Goal: Information Seeking & Learning: Check status

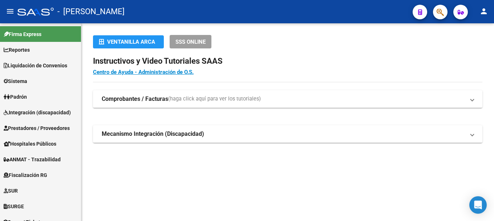
click at [446, 12] on button "button" at bounding box center [440, 12] width 15 height 15
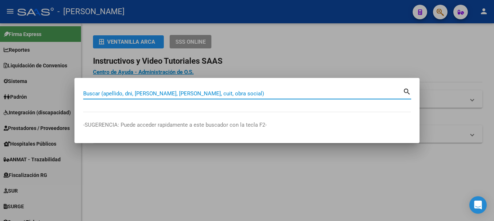
paste input "42033969"
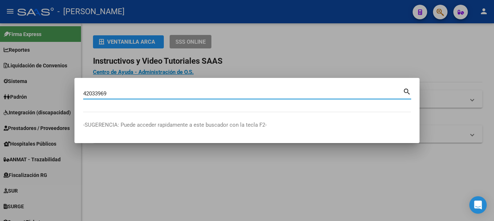
type input "42033969"
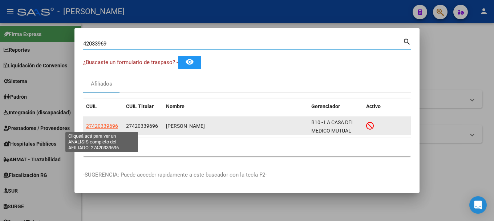
click at [99, 127] on span "27420339696" at bounding box center [102, 126] width 32 height 6
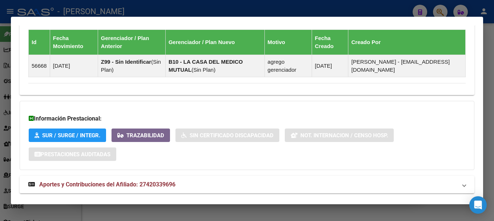
scroll to position [486, 0]
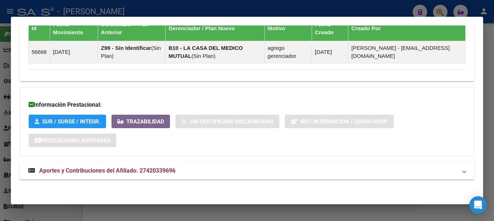
click at [158, 170] on span "Aportes y Contribuciones del Afiliado: 27420339696" at bounding box center [107, 170] width 136 height 7
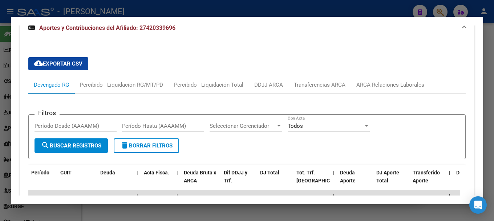
scroll to position [704, 0]
click at [372, 75] on div "cloud_download Exportar CSV Devengado RG Percibido - Liquidación RG/MT/PD Perci…" at bounding box center [246, 182] width 437 height 263
click at [372, 80] on div "ARCA Relaciones Laborales" at bounding box center [390, 84] width 79 height 17
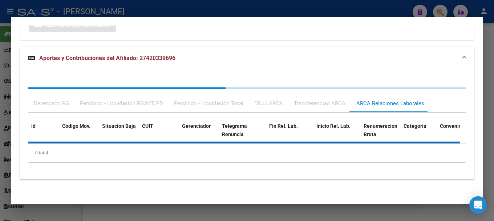
scroll to position [631, 0]
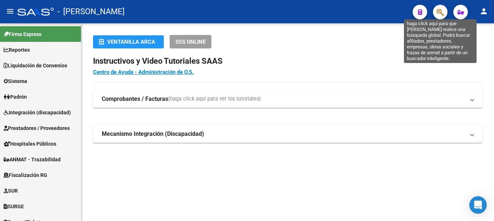
click at [441, 13] on icon "button" at bounding box center [440, 12] width 7 height 8
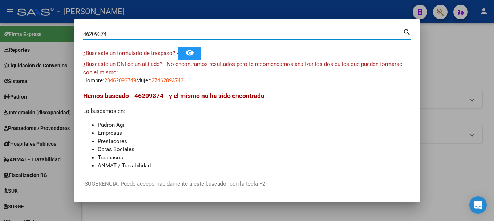
click at [185, 76] on div "¿Buscaste un DNI de un afiliado? - No encontramos resultados pero te recomendam…" at bounding box center [247, 72] width 328 height 25
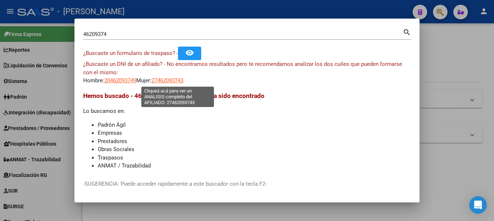
click at [183, 77] on span "27462093743" at bounding box center [168, 80] width 32 height 7
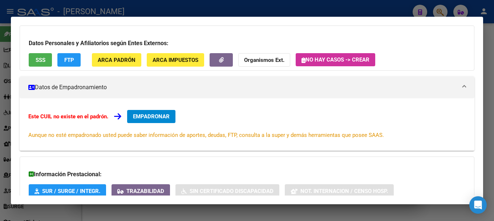
scroll to position [119, 0]
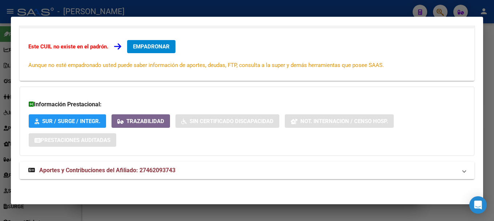
drag, startPoint x: 183, startPoint y: 152, endPoint x: 175, endPoint y: 170, distance: 20.2
click at [182, 155] on div "Información Prestacional: SUR / SURGE / INTEGR. Trazabilidad Sin Certificado Di…" at bounding box center [247, 120] width 455 height 69
click at [175, 172] on span "Aportes y Contribuciones del Afiliado: 27462093743" at bounding box center [107, 169] width 136 height 7
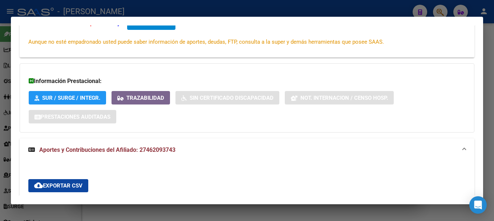
scroll to position [91, 0]
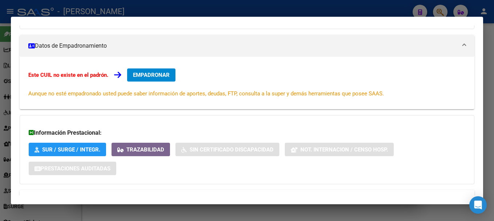
click at [271, 5] on div at bounding box center [247, 110] width 494 height 221
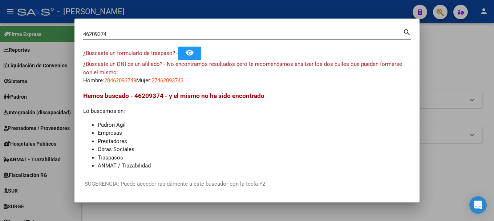
click at [169, 78] on span "27462093743" at bounding box center [168, 80] width 32 height 7
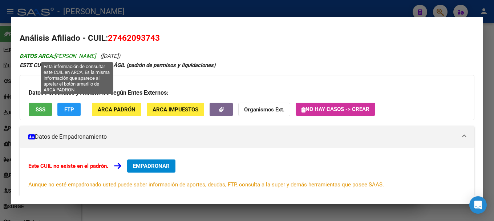
drag, startPoint x: 57, startPoint y: 56, endPoint x: 133, endPoint y: 55, distance: 76.0
click at [96, 55] on span "DATOS ARCA: [PERSON_NAME]" at bounding box center [58, 56] width 76 height 7
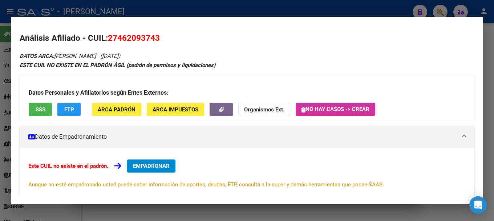
copy span "[PERSON_NAME]"
drag, startPoint x: 271, startPoint y: 4, endPoint x: 268, endPoint y: 7, distance: 3.9
click at [271, 4] on div at bounding box center [247, 110] width 494 height 221
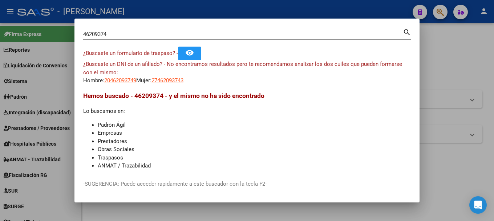
click at [157, 38] on div "46209374 Buscar (apellido, dni, cuil, nro traspaso, cuit, obra social)" at bounding box center [243, 34] width 320 height 11
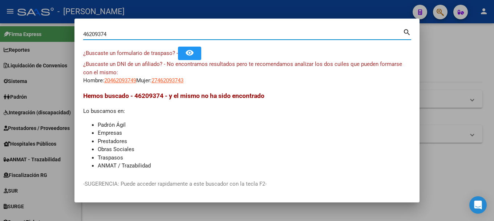
click at [157, 38] on div "46209374 Buscar (apellido, dni, cuil, nro traspaso, cuit, obra social)" at bounding box center [243, 34] width 320 height 11
click at [157, 37] on input "46209374" at bounding box center [243, 34] width 320 height 7
paste input "2724169375"
type input "27241693754"
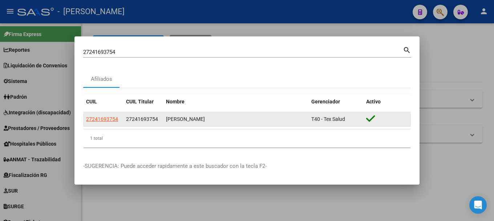
click at [90, 122] on app-link-go-to "27241693754" at bounding box center [102, 119] width 32 height 8
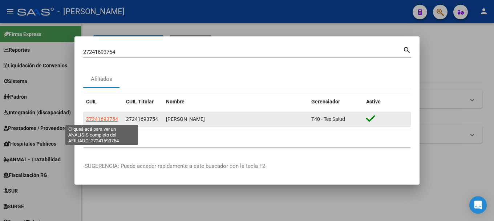
click at [94, 119] on span "27241693754" at bounding box center [102, 119] width 32 height 6
type textarea "27241693754"
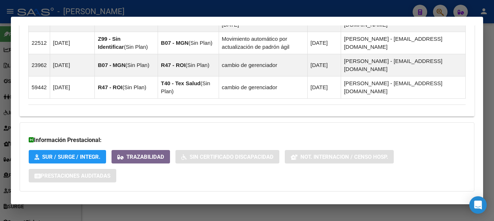
scroll to position [617, 0]
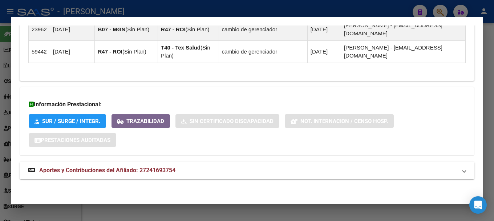
click at [214, 168] on mat-panel-title "Aportes y Contribuciones del Afiliado: 27241693754" at bounding box center [242, 170] width 429 height 9
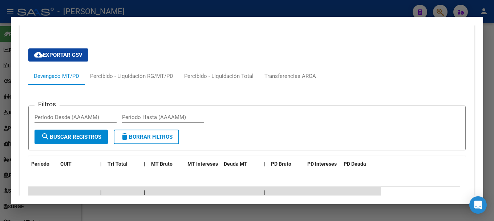
scroll to position [707, 0]
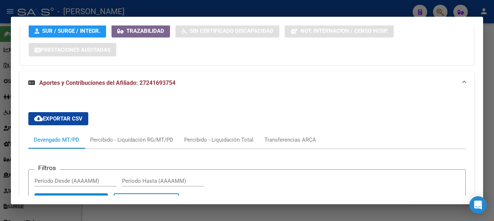
click at [423, 9] on div at bounding box center [247, 110] width 494 height 221
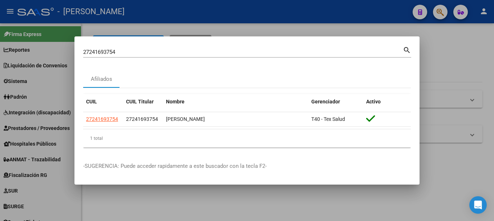
click at [157, 50] on input "27241693754" at bounding box center [243, 52] width 320 height 7
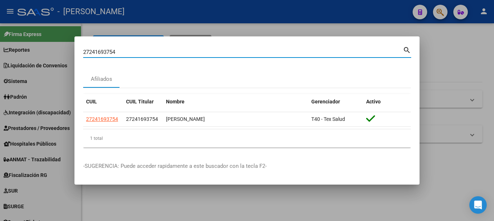
click at [157, 50] on input "27241693754" at bounding box center [243, 52] width 320 height 7
type input "27435002639"
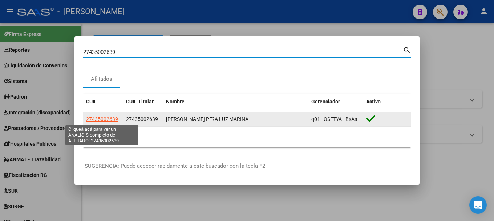
click at [106, 120] on span "27435002639" at bounding box center [102, 119] width 32 height 6
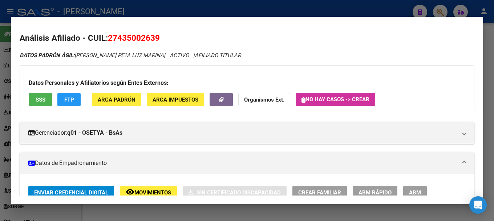
click at [145, 37] on span "27435002639" at bounding box center [134, 37] width 52 height 9
copy span "27435002639"
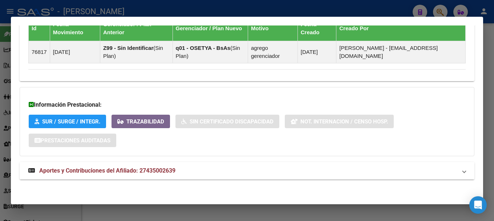
click at [164, 174] on strong "Aportes y Contribuciones del Afiliado: 27435002639" at bounding box center [101, 170] width 147 height 9
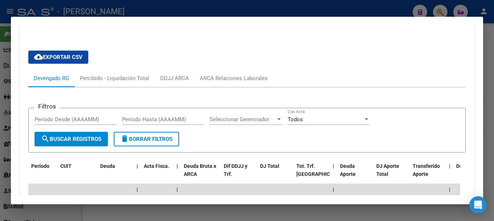
scroll to position [687, 0]
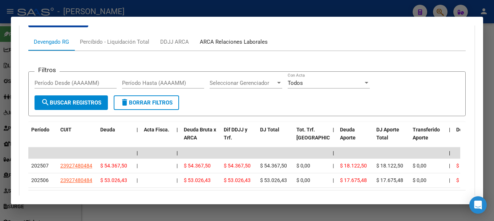
click at [257, 49] on div "ARCA Relaciones Laborales" at bounding box center [233, 41] width 79 height 17
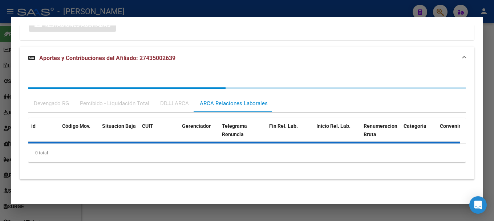
scroll to position [611, 0]
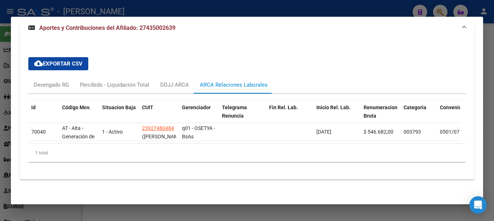
click at [203, 5] on div at bounding box center [247, 110] width 494 height 221
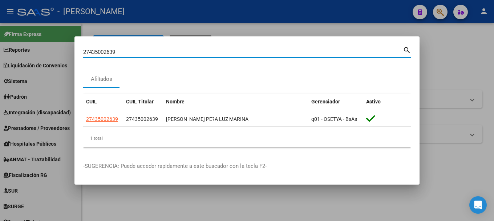
drag, startPoint x: 90, startPoint y: 52, endPoint x: 126, endPoint y: 43, distance: 37.3
click at [113, 52] on input "27435002639" at bounding box center [243, 52] width 320 height 7
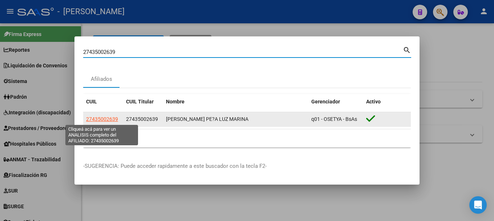
click at [100, 121] on span "27435002639" at bounding box center [102, 119] width 32 height 6
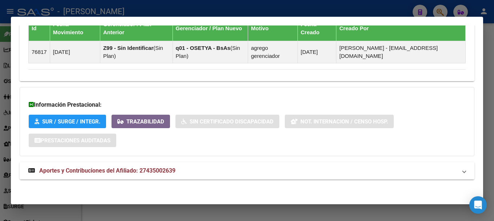
click at [169, 170] on span "Aportes y Contribuciones del Afiliado: 27435002639" at bounding box center [107, 170] width 136 height 7
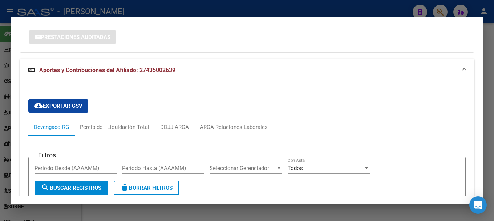
scroll to position [650, 0]
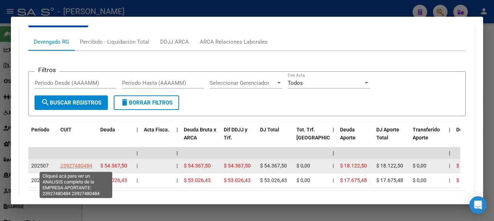
click at [75, 162] on span "23927480484" at bounding box center [76, 165] width 32 height 6
type textarea "23927480484"
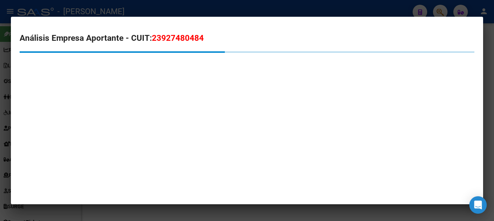
click at [162, 38] on span "23927480484" at bounding box center [178, 37] width 52 height 9
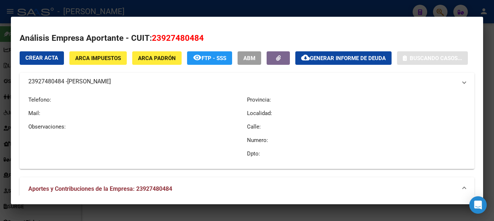
click at [162, 38] on span "23927480484" at bounding box center [178, 37] width 52 height 9
copy span "23927480484"
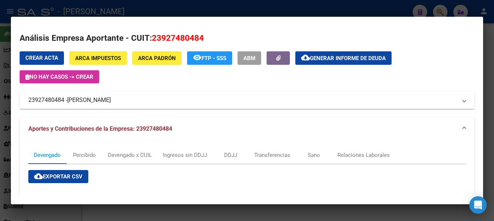
click at [334, 4] on div at bounding box center [247, 110] width 494 height 221
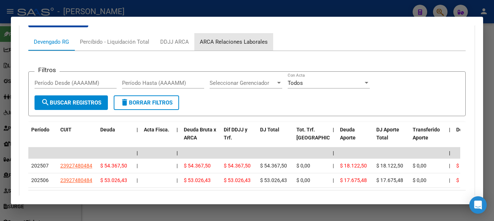
click at [258, 46] on div "ARCA Relaciones Laborales" at bounding box center [233, 41] width 79 height 17
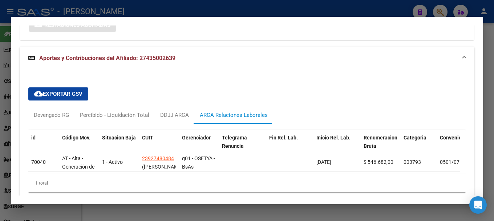
scroll to position [611, 0]
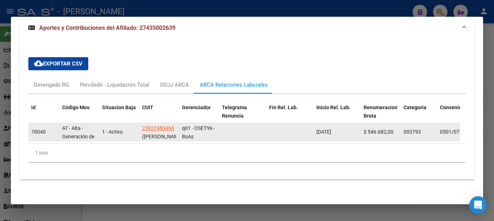
drag, startPoint x: 352, startPoint y: 128, endPoint x: 296, endPoint y: 130, distance: 55.3
click at [296, 130] on div "70040 AT - Alta - Generación de clave 1 - Activo 23927480484 (LEE MI HWA) q01 -…" at bounding box center [479, 132] width 903 height 18
copy span "25/06/2025"
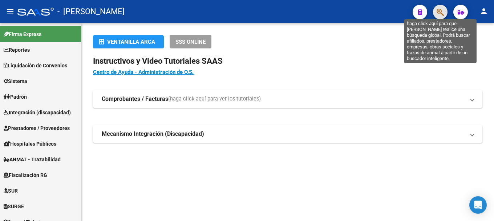
click at [444, 13] on icon "button" at bounding box center [440, 12] width 7 height 8
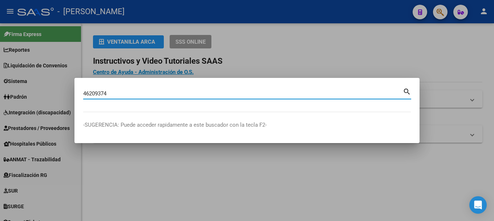
type input "46209374"
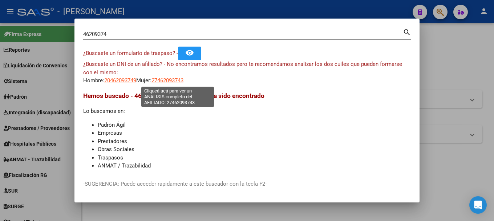
click at [162, 81] on span "27462093743" at bounding box center [168, 80] width 32 height 7
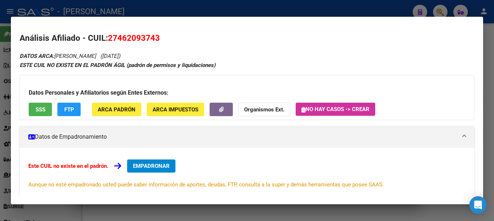
drag, startPoint x: 117, startPoint y: 38, endPoint x: 154, endPoint y: 38, distance: 37.1
click at [154, 38] on span "27462093743" at bounding box center [134, 37] width 52 height 9
copy span "46209374"
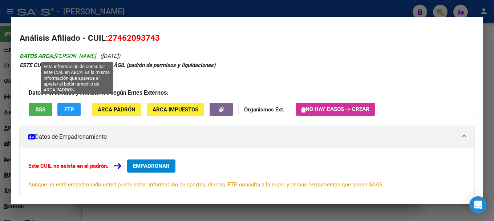
drag, startPoint x: 57, startPoint y: 56, endPoint x: 134, endPoint y: 56, distance: 76.7
click at [96, 56] on span "DATOS ARCA: SALLAVEDRA AYELEN DANIELA" at bounding box center [58, 56] width 76 height 7
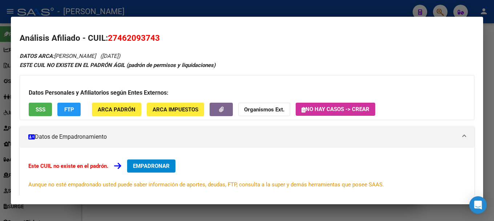
copy span "SALLAVEDRA AYELEN DANIELA"
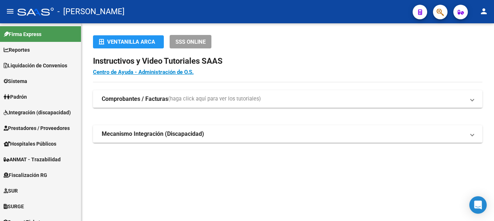
click at [445, 15] on button "button" at bounding box center [440, 12] width 15 height 15
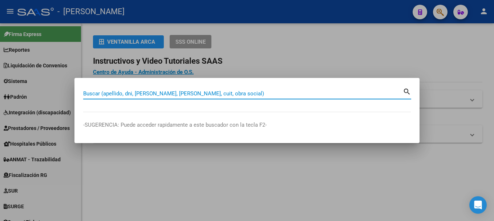
paste input "34695089"
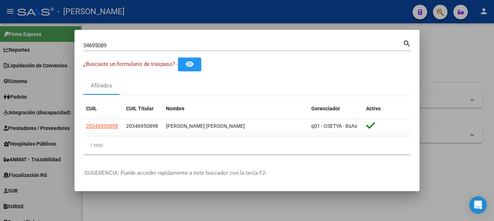
click at [136, 41] on div "34695089 Buscar (apellido, dni, cuil, nro traspaso, cuit, obra social)" at bounding box center [243, 45] width 320 height 11
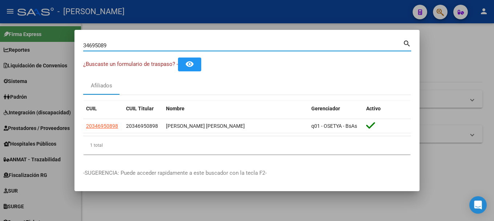
paste input "20366029568"
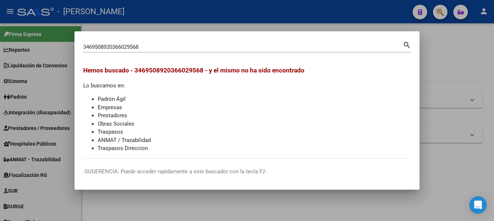
click at [171, 41] on div "3469508920366029568 Buscar (apellido, dni, cuil, nro traspaso, cuit, obra socia…" at bounding box center [243, 46] width 320 height 11
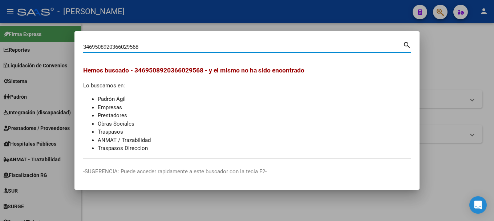
click at [170, 44] on input "3469508920366029568" at bounding box center [243, 47] width 320 height 7
paste input
type input "20366029568"
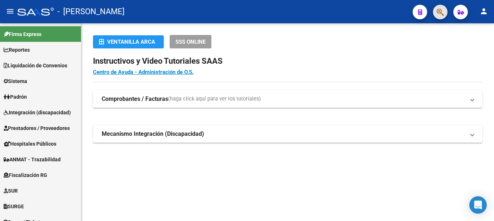
click at [445, 13] on button "button" at bounding box center [440, 12] width 15 height 15
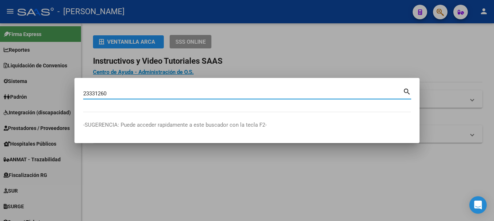
type input "23331260"
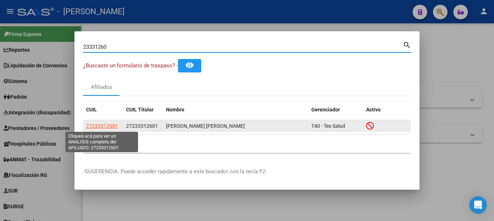
click at [105, 125] on span "27233312601" at bounding box center [102, 126] width 32 height 6
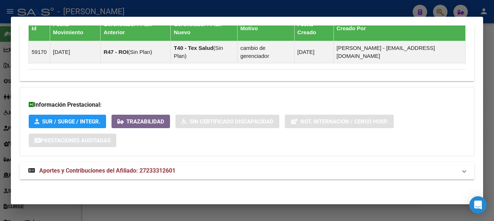
click at [156, 173] on span "Aportes y Contribuciones del Afiliado: 27233312601" at bounding box center [107, 170] width 136 height 7
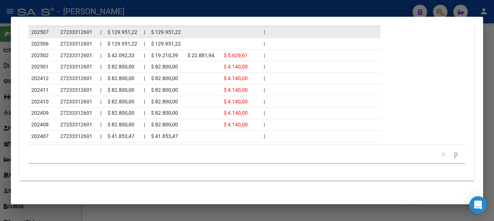
scroll to position [849, 0]
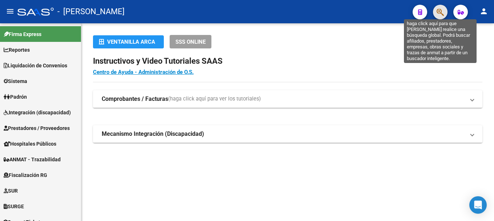
click at [442, 16] on icon "button" at bounding box center [440, 12] width 7 height 8
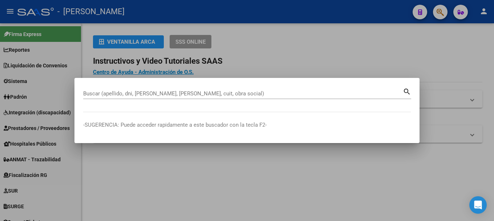
paste input "39418367"
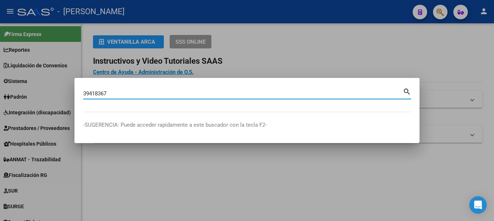
type input "39418367"
